Goal: Task Accomplishment & Management: Use online tool/utility

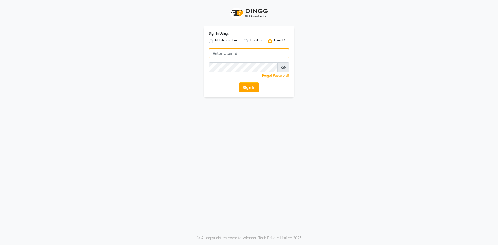
click at [263, 56] on input "Username" at bounding box center [249, 54] width 80 height 10
type input "e3855-01"
click at [239, 83] on button "Sign In" at bounding box center [249, 88] width 20 height 10
